Goal: Task Accomplishment & Management: Manage account settings

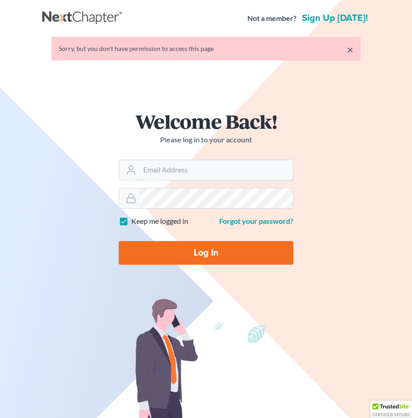
type input "[EMAIL_ADDRESS][DOMAIN_NAME]"
click at [197, 254] on input "Log In" at bounding box center [206, 253] width 175 height 24
type input "Thinking..."
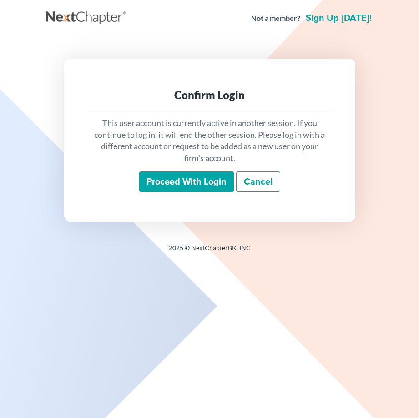
click at [187, 180] on input "Proceed with login" at bounding box center [186, 182] width 95 height 21
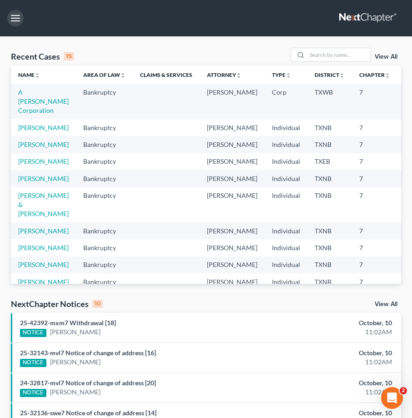
click at [10, 14] on button "button" at bounding box center [15, 18] width 16 height 16
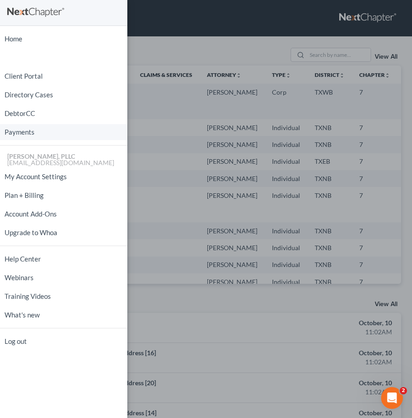
click at [17, 131] on link "Payments" at bounding box center [63, 132] width 127 height 16
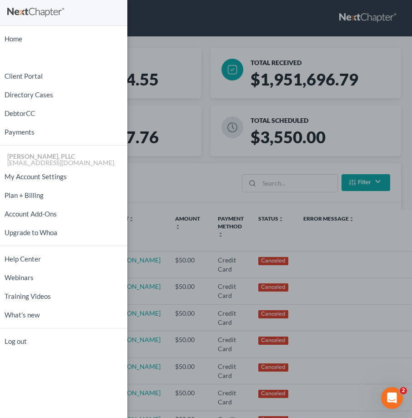
click at [193, 182] on div "Home New Case Client Portal Directory Cases DebtorCC Payments Guy Harvey Holman…" at bounding box center [206, 209] width 412 height 418
